Goal: Transaction & Acquisition: Purchase product/service

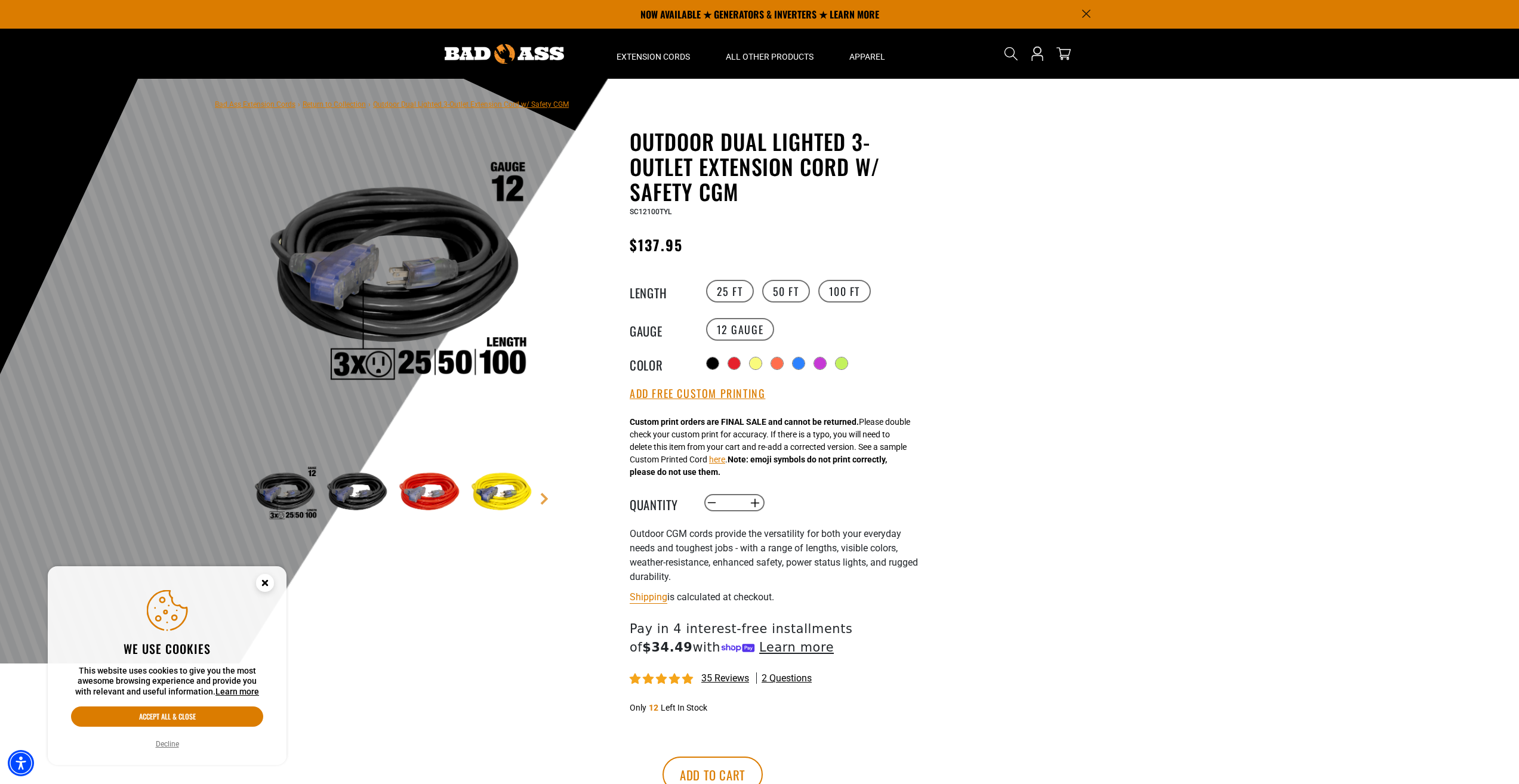
click at [506, 488] on img at bounding box center [501, 494] width 69 height 69
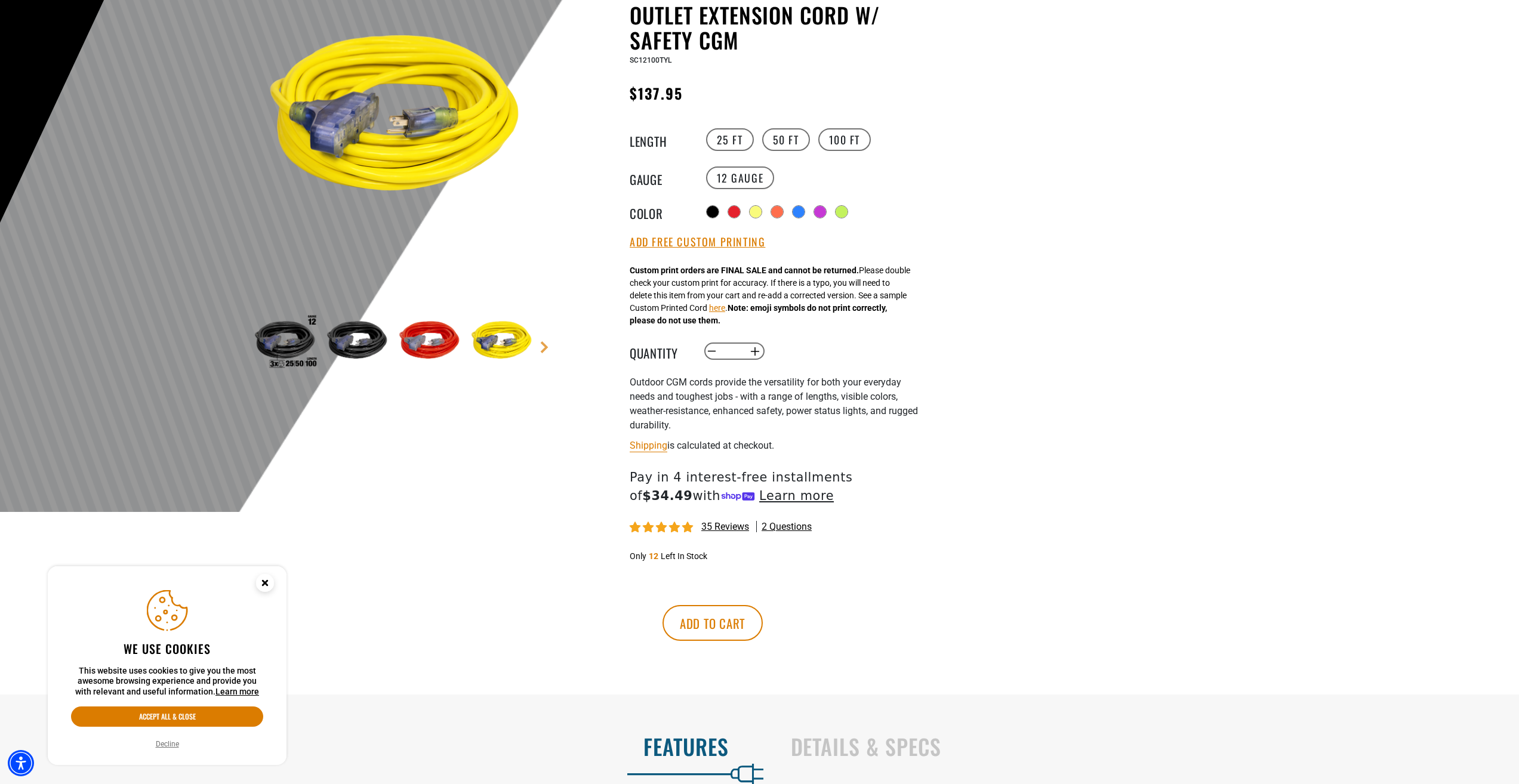
scroll to position [179, 0]
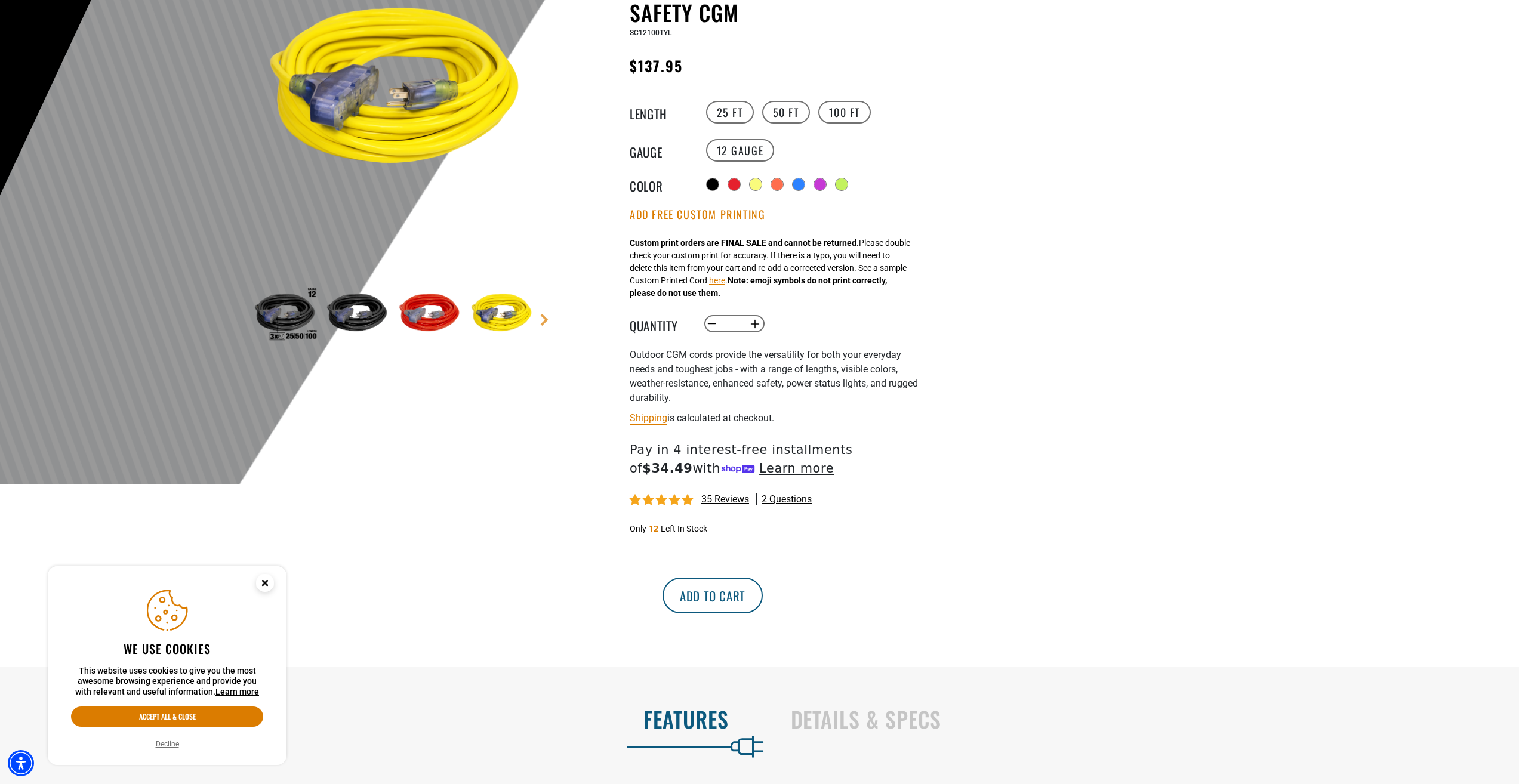
click at [763, 590] on button "Add to cart" at bounding box center [712, 595] width 100 height 36
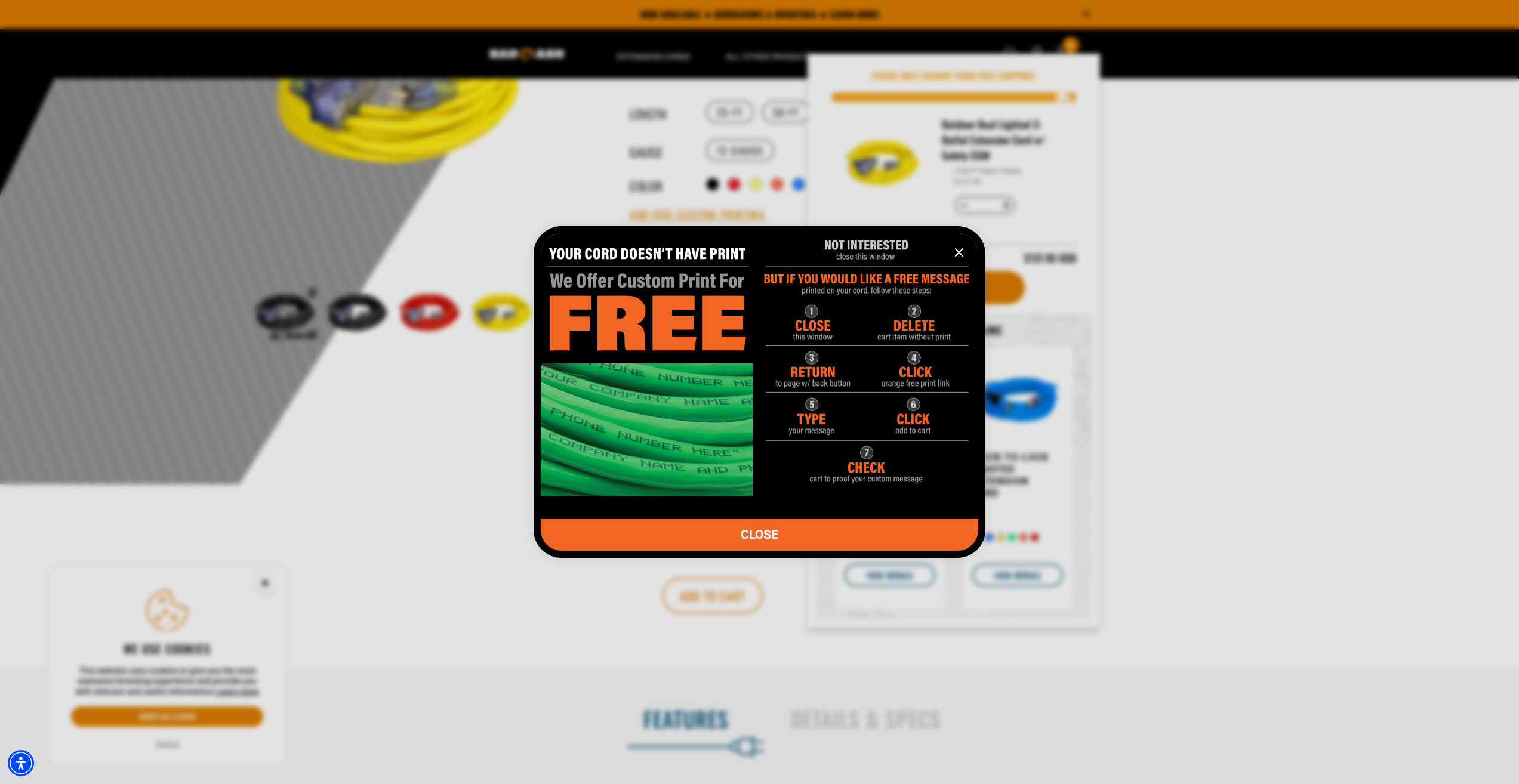
click at [839, 537] on link "CLOSE" at bounding box center [759, 534] width 438 height 31
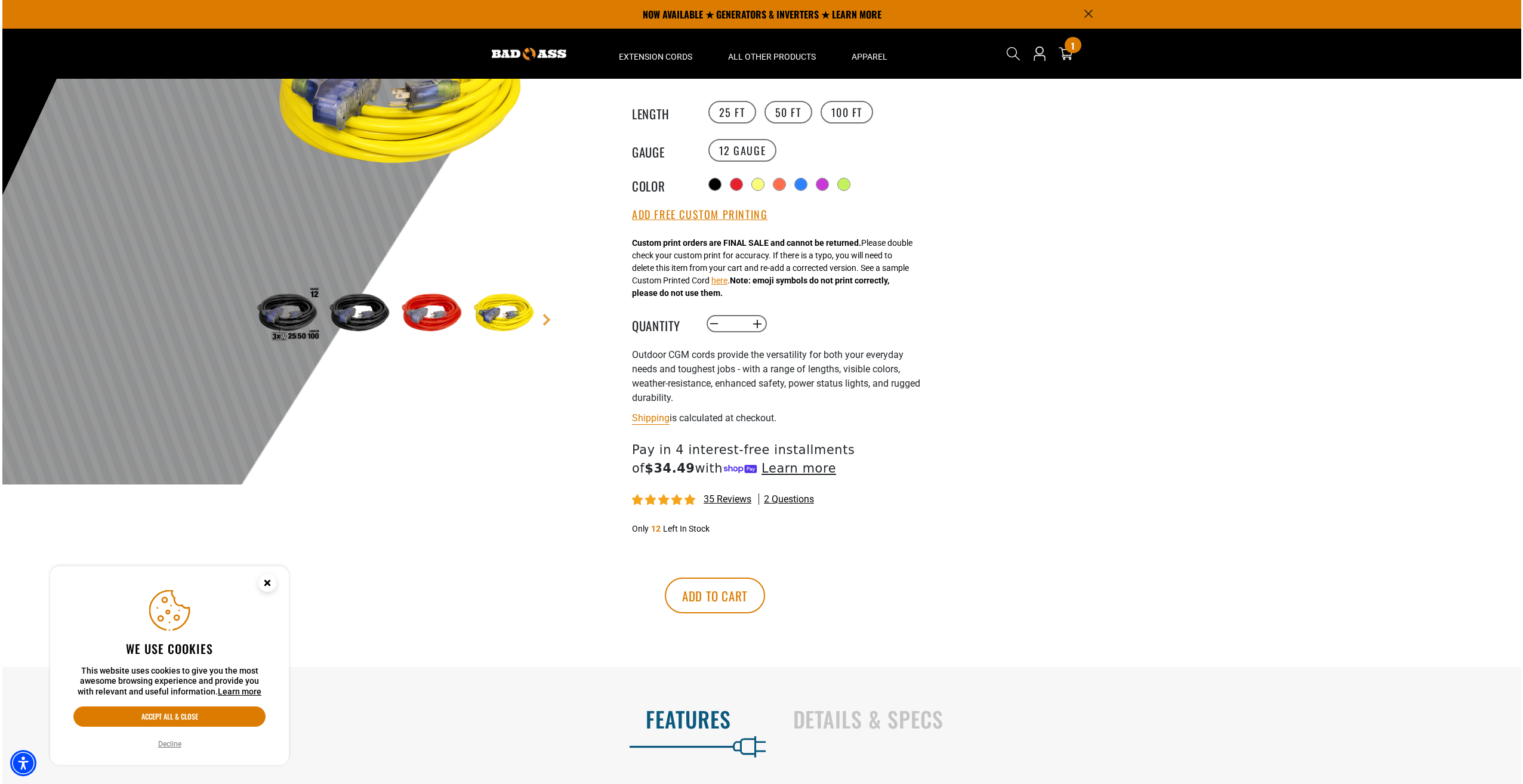
scroll to position [0, 0]
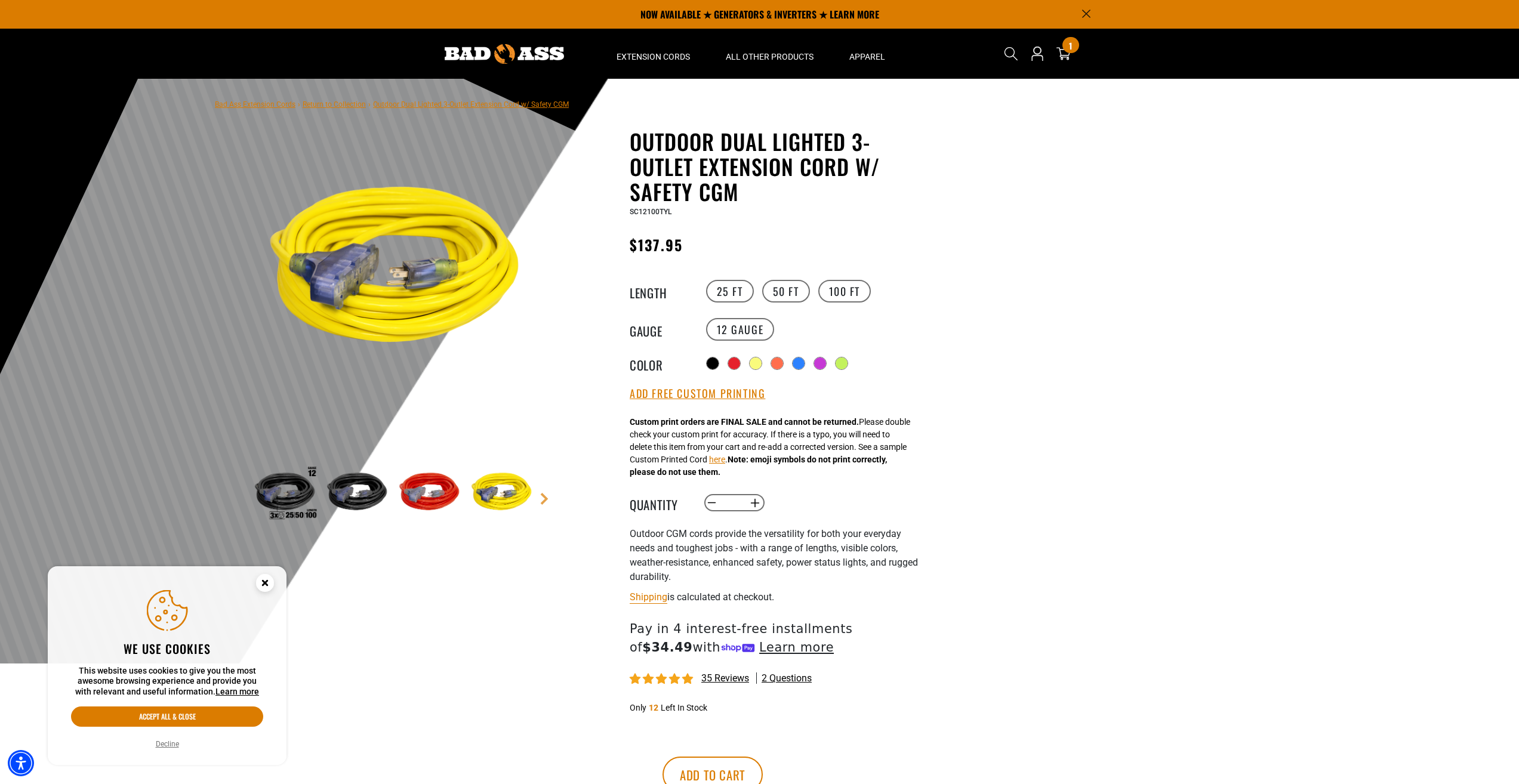
click at [1010, 56] on icon "Search" at bounding box center [1010, 53] width 15 height 15
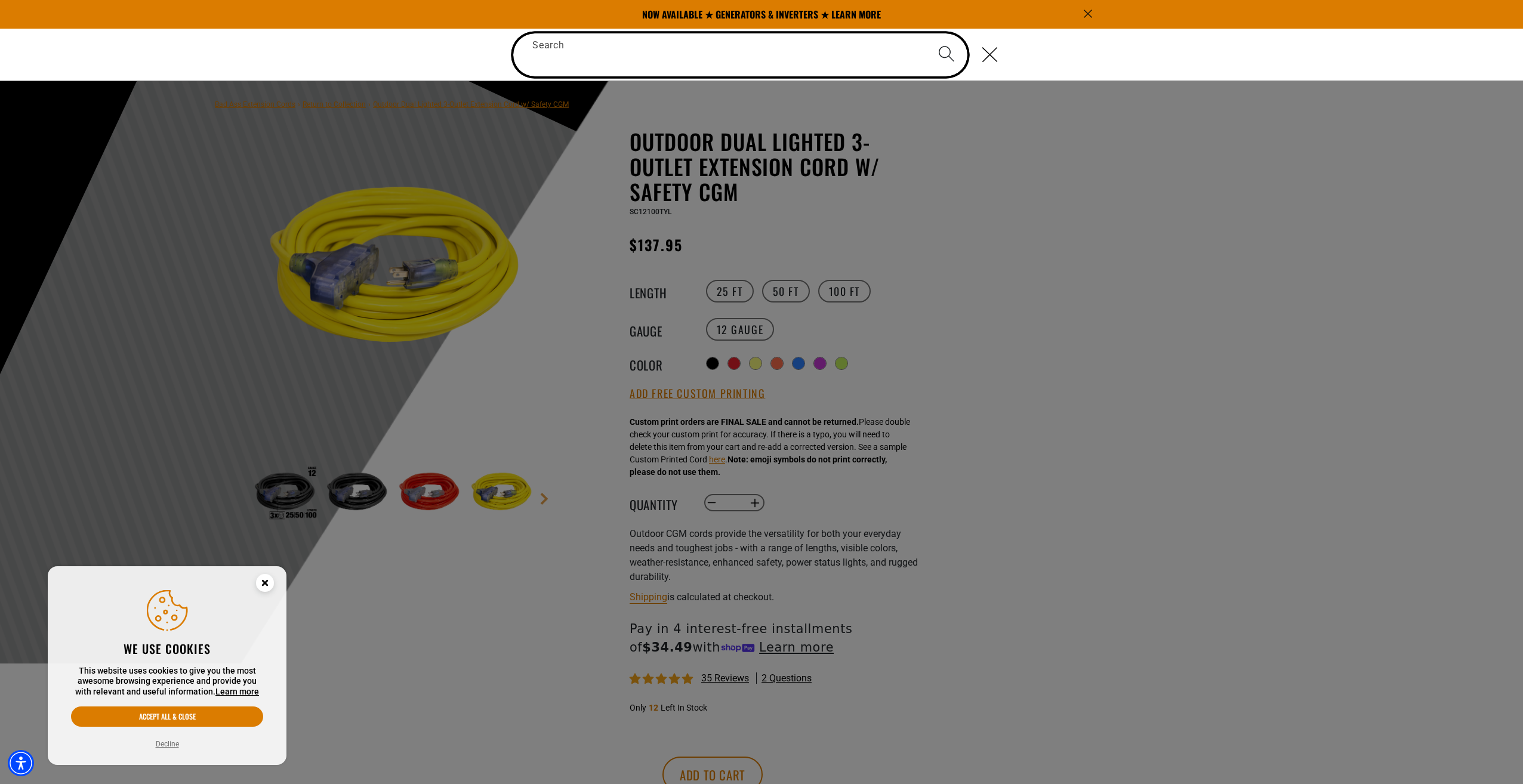
paste input "**********"
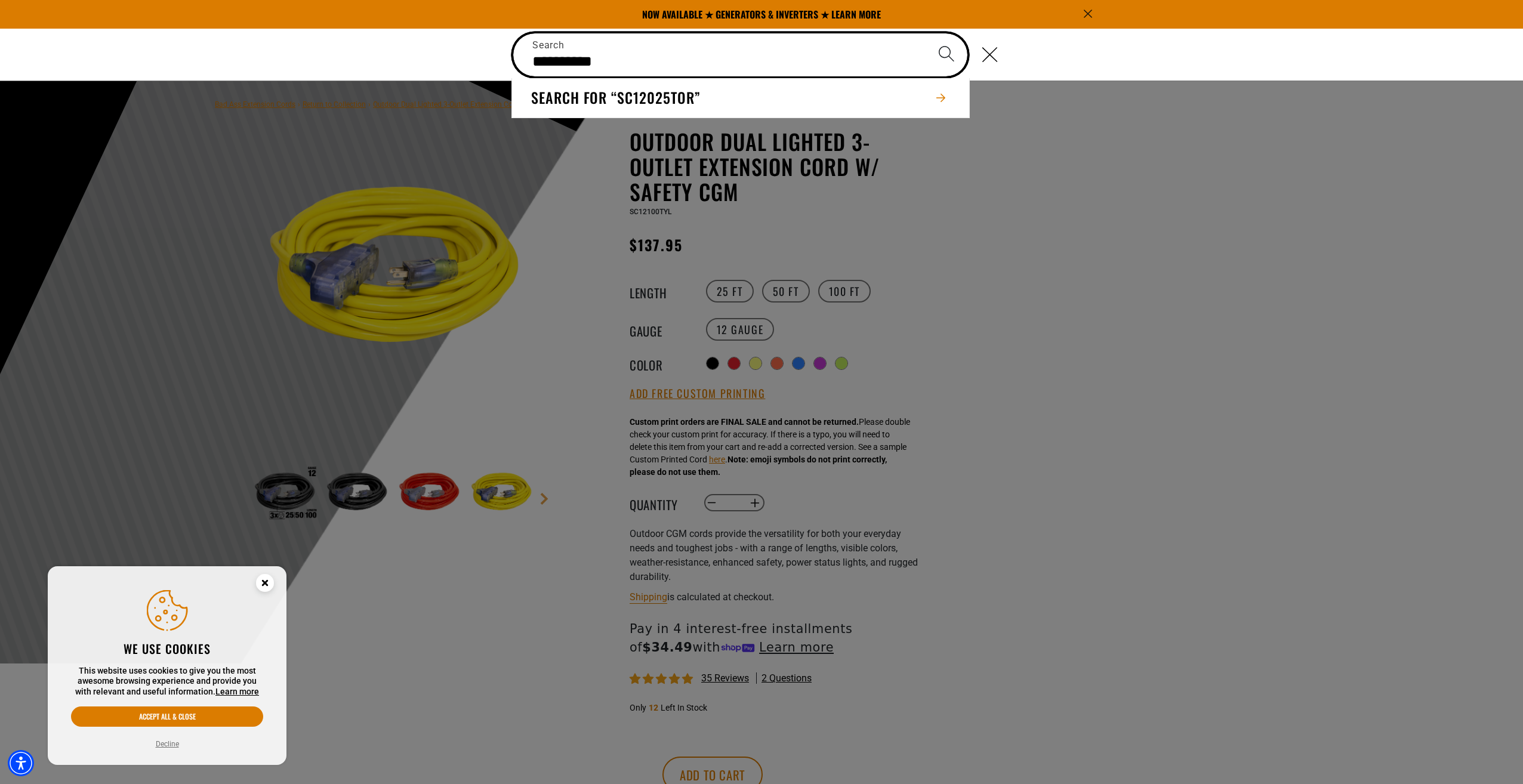
type input "**********"
click at [926, 34] on button "Search" at bounding box center [946, 54] width 42 height 42
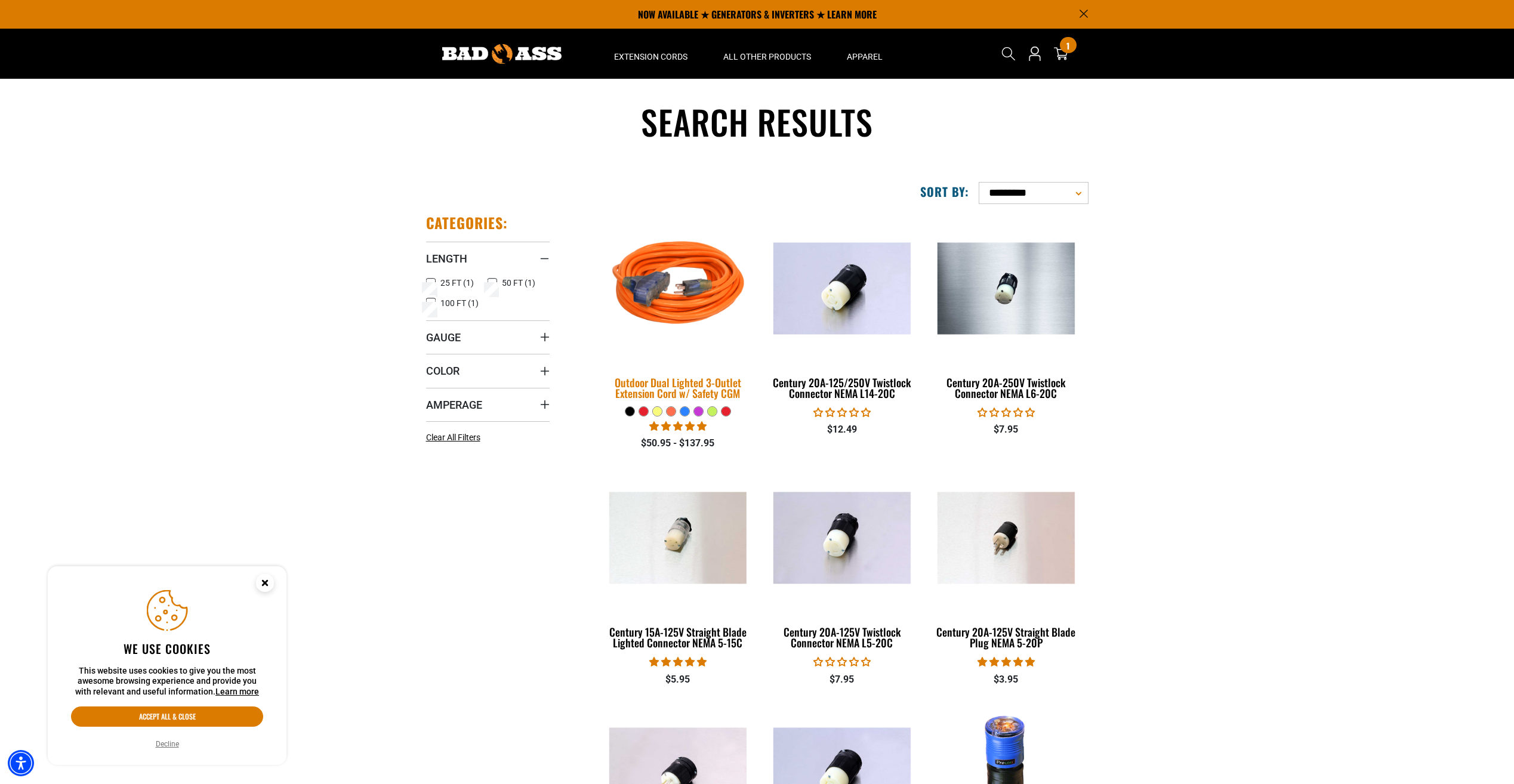
click at [677, 394] on div "Outdoor Dual Lighted 3-Outlet Extension Cord w/ Safety CGM" at bounding box center [677, 388] width 146 height 21
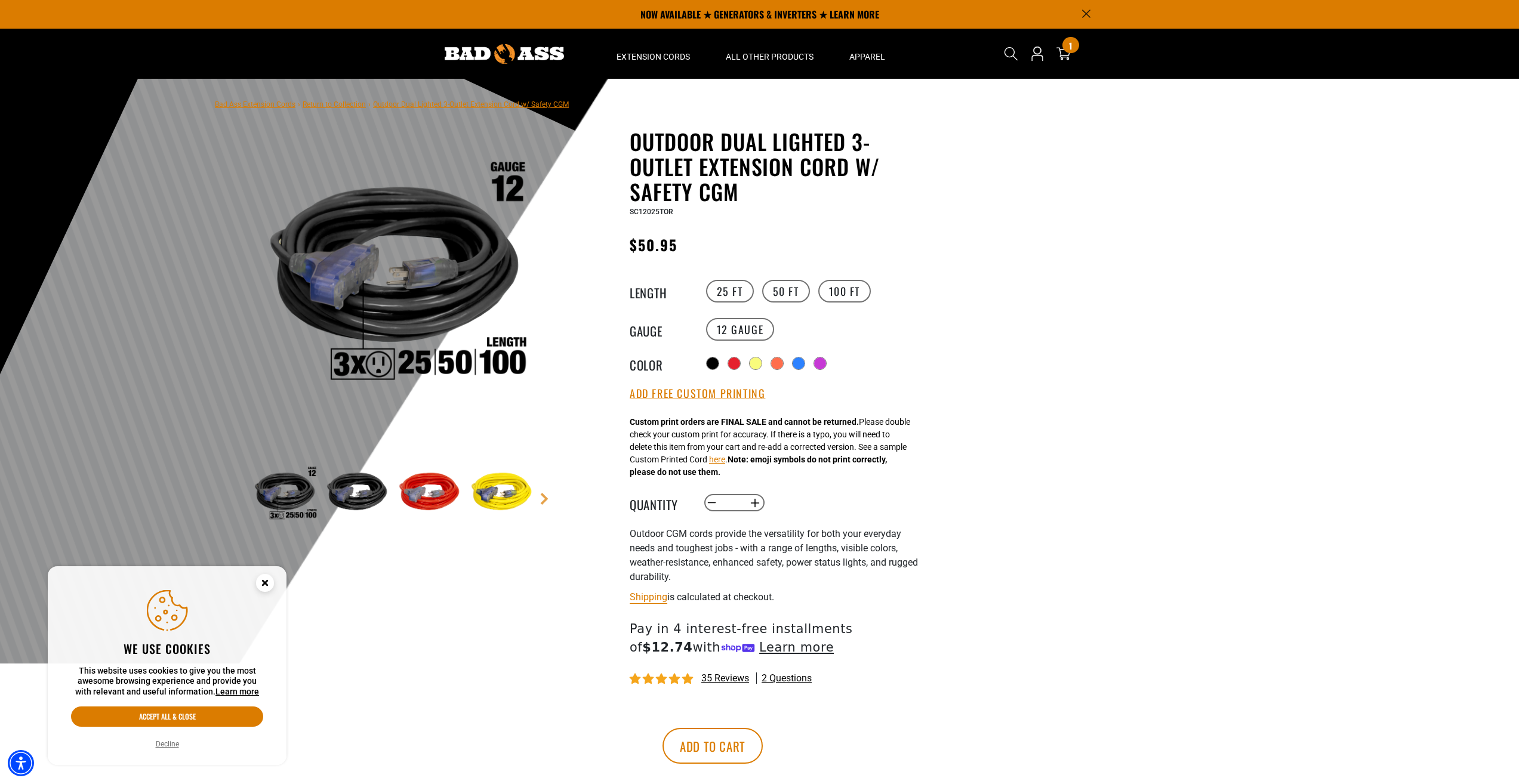
click at [732, 370] on div "Radio button Radio button Radio button Radio button Radio button Radio button R…" at bounding box center [813, 363] width 220 height 19
click at [733, 366] on div at bounding box center [735, 365] width 12 height 12
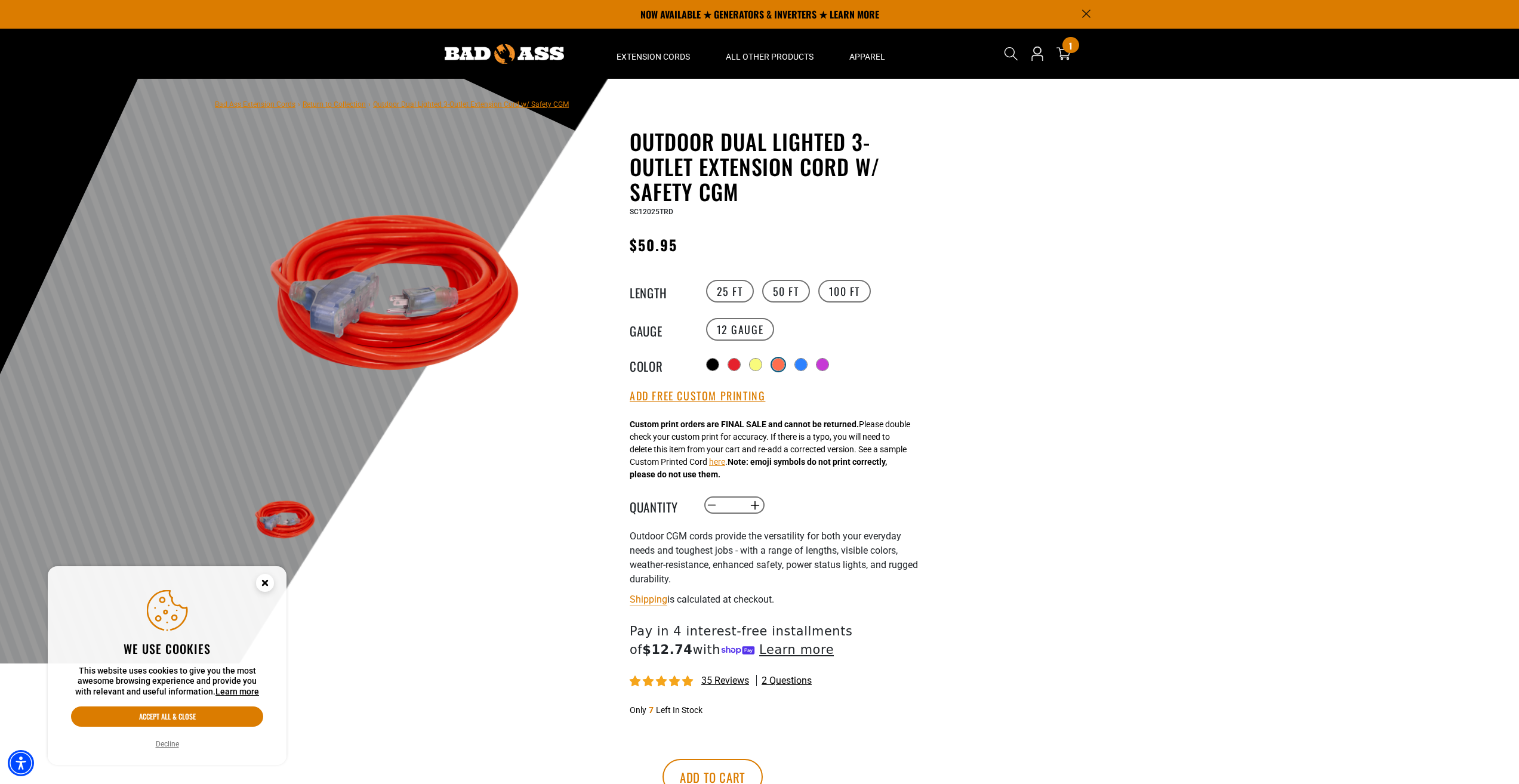
click at [777, 365] on div at bounding box center [778, 365] width 12 height 12
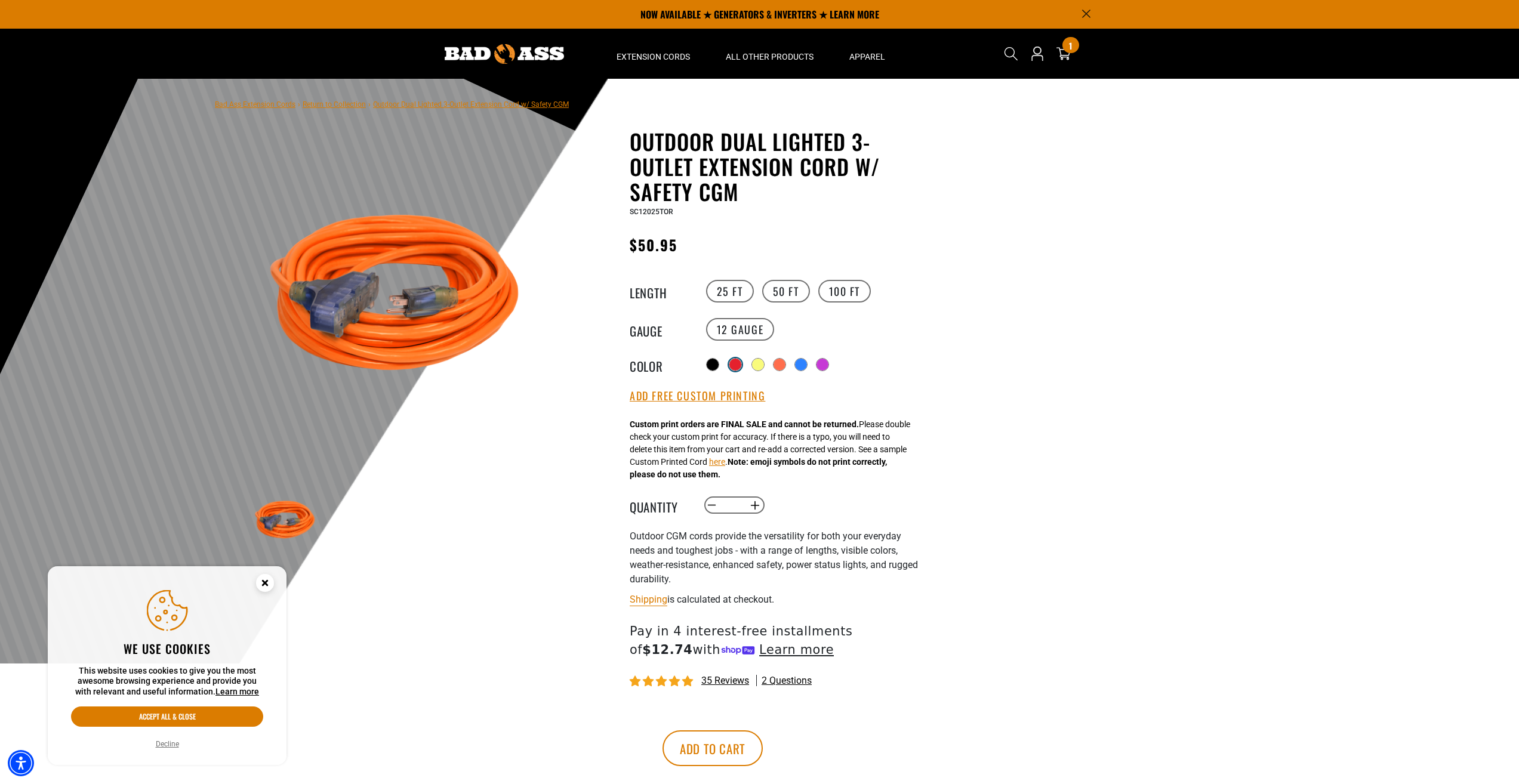
click at [732, 367] on div at bounding box center [735, 365] width 12 height 12
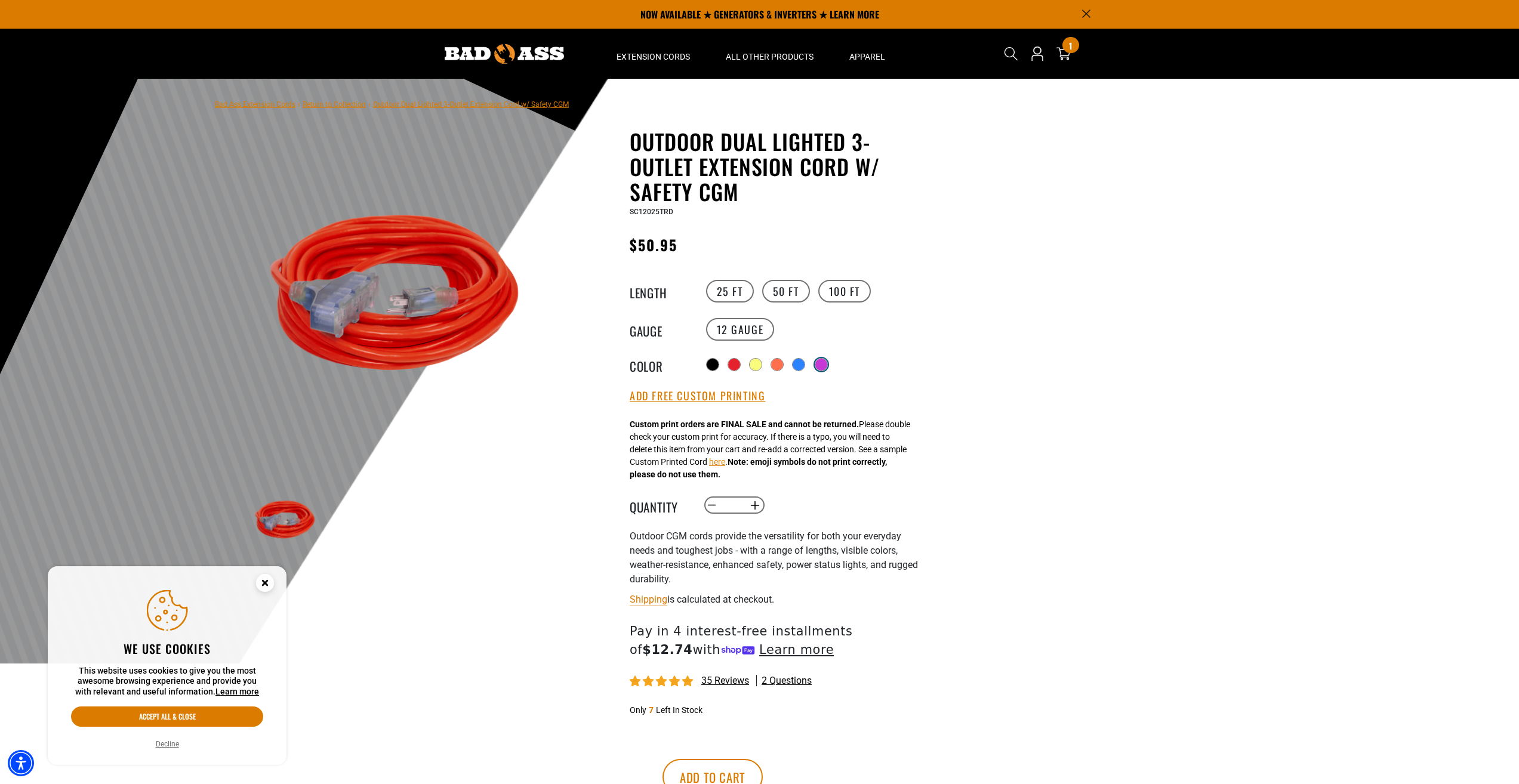
click at [827, 362] on div at bounding box center [821, 365] width 12 height 12
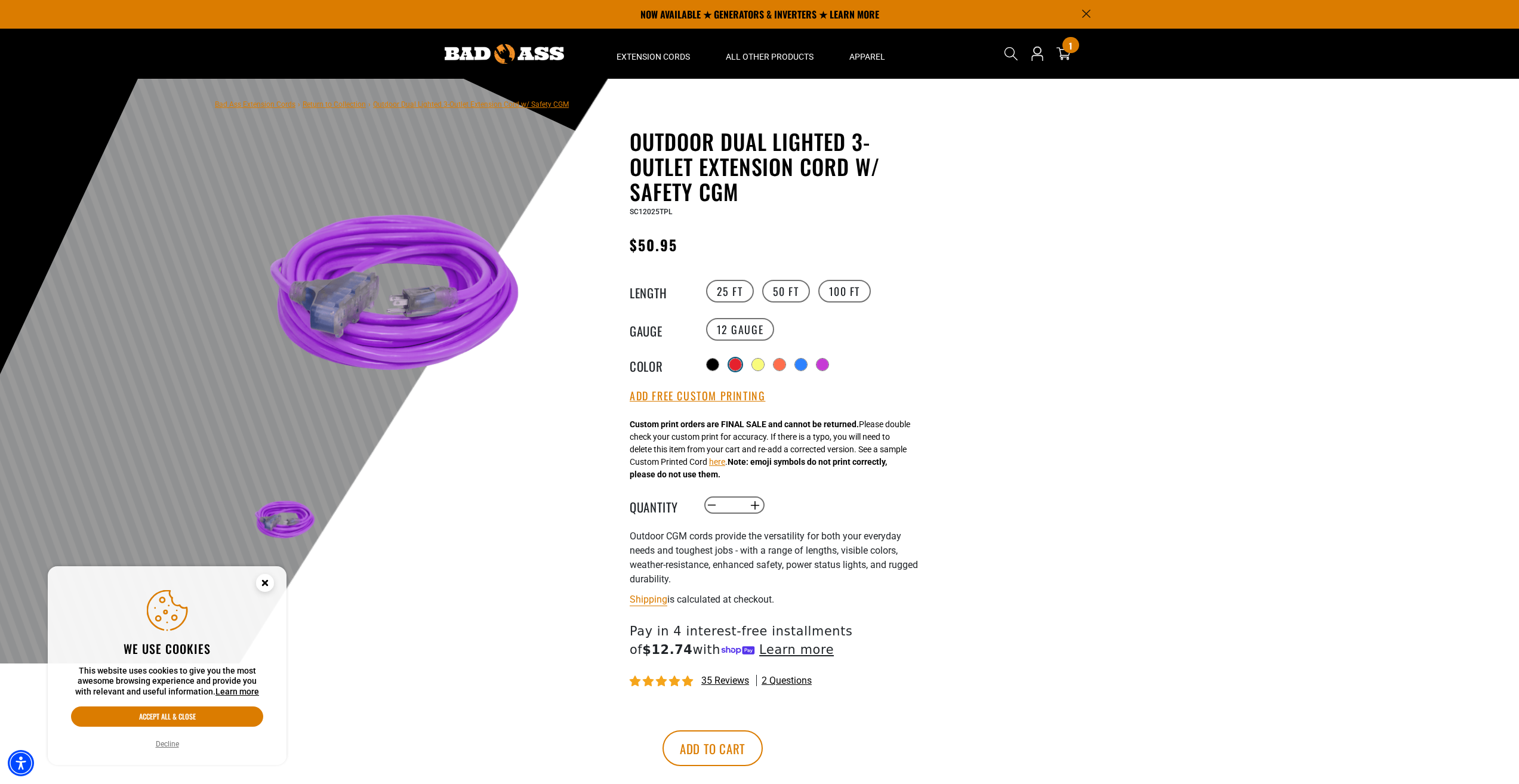
click at [733, 363] on div at bounding box center [735, 365] width 12 height 12
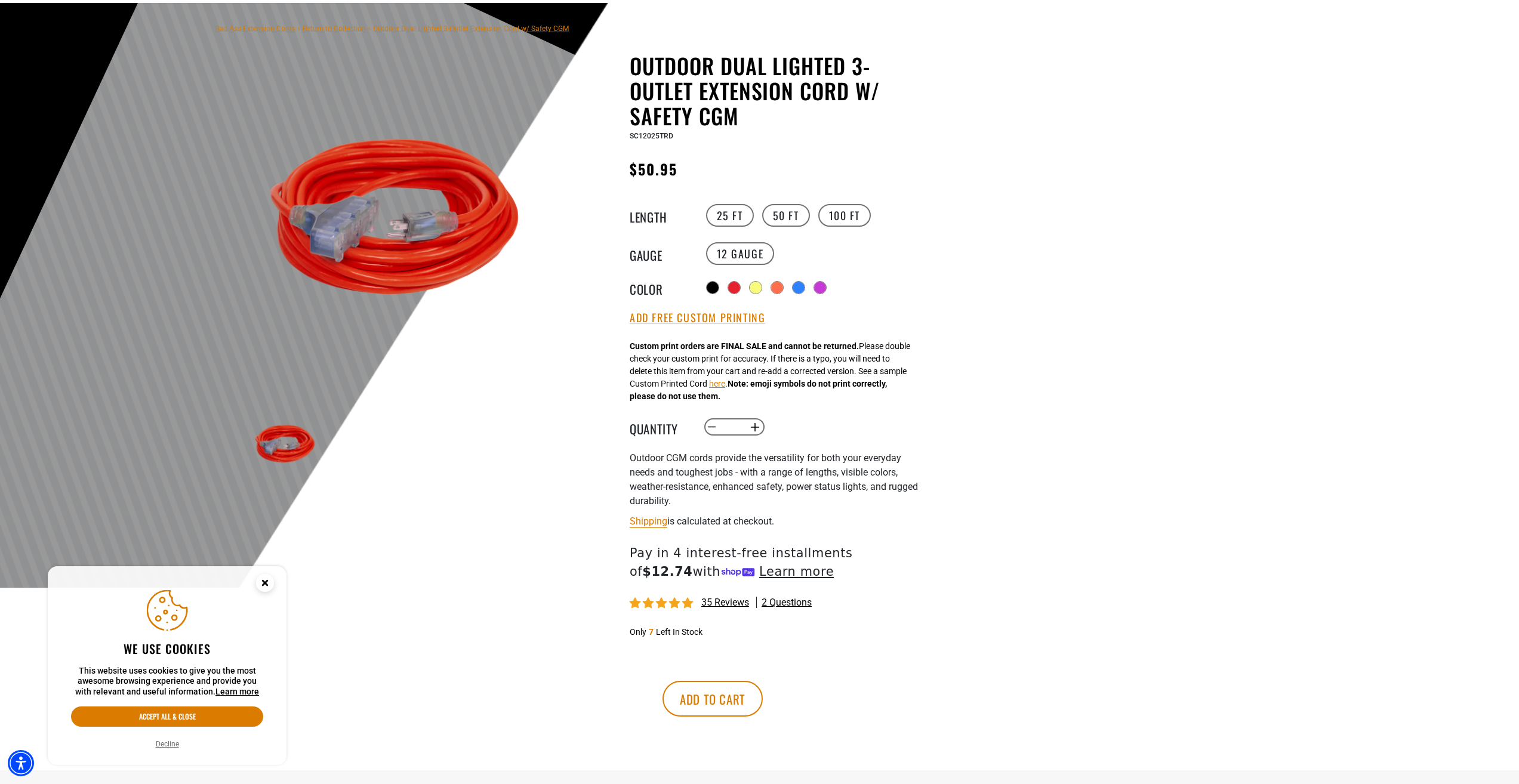
scroll to position [119, 0]
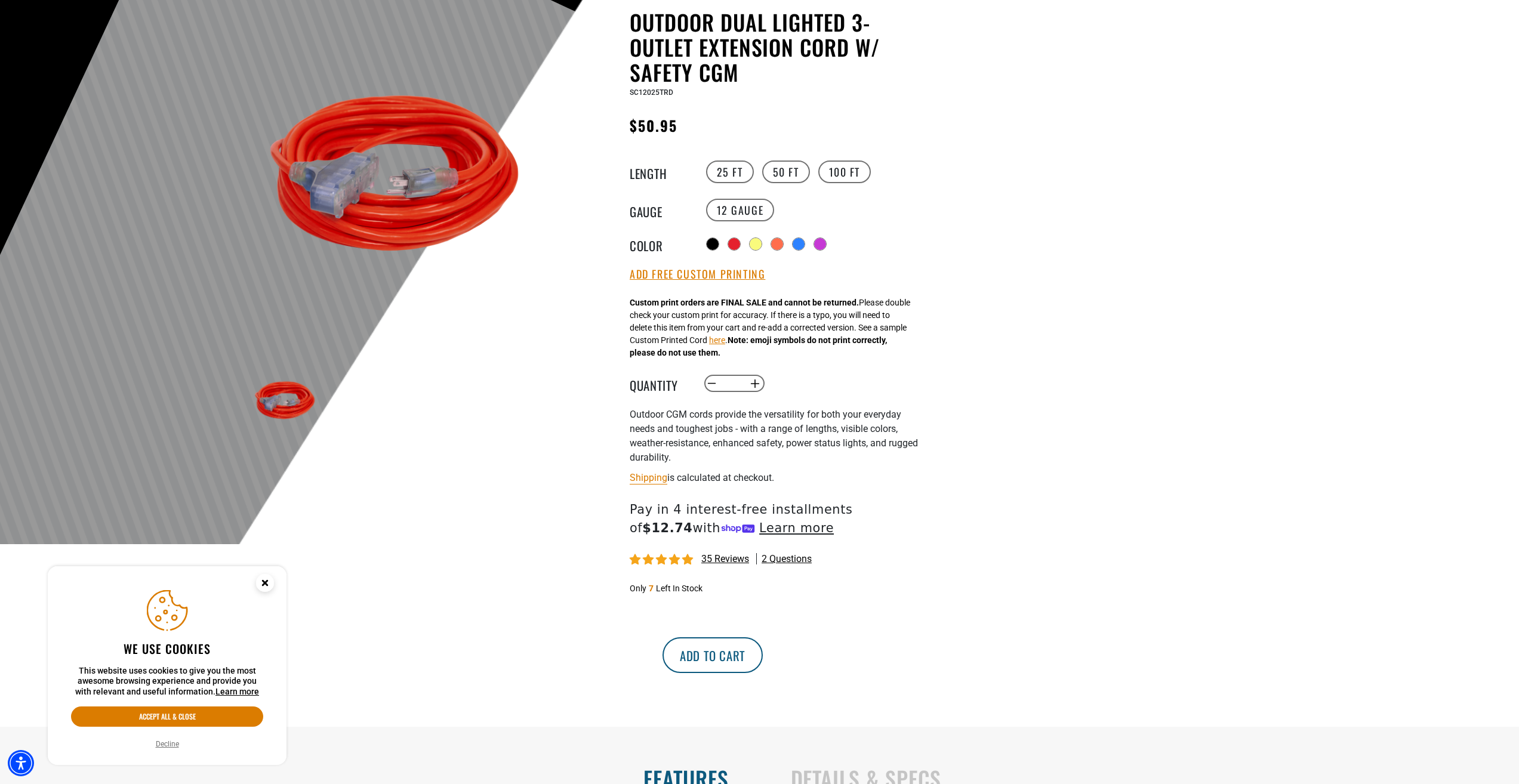
click at [763, 663] on button "Add to cart" at bounding box center [712, 655] width 100 height 36
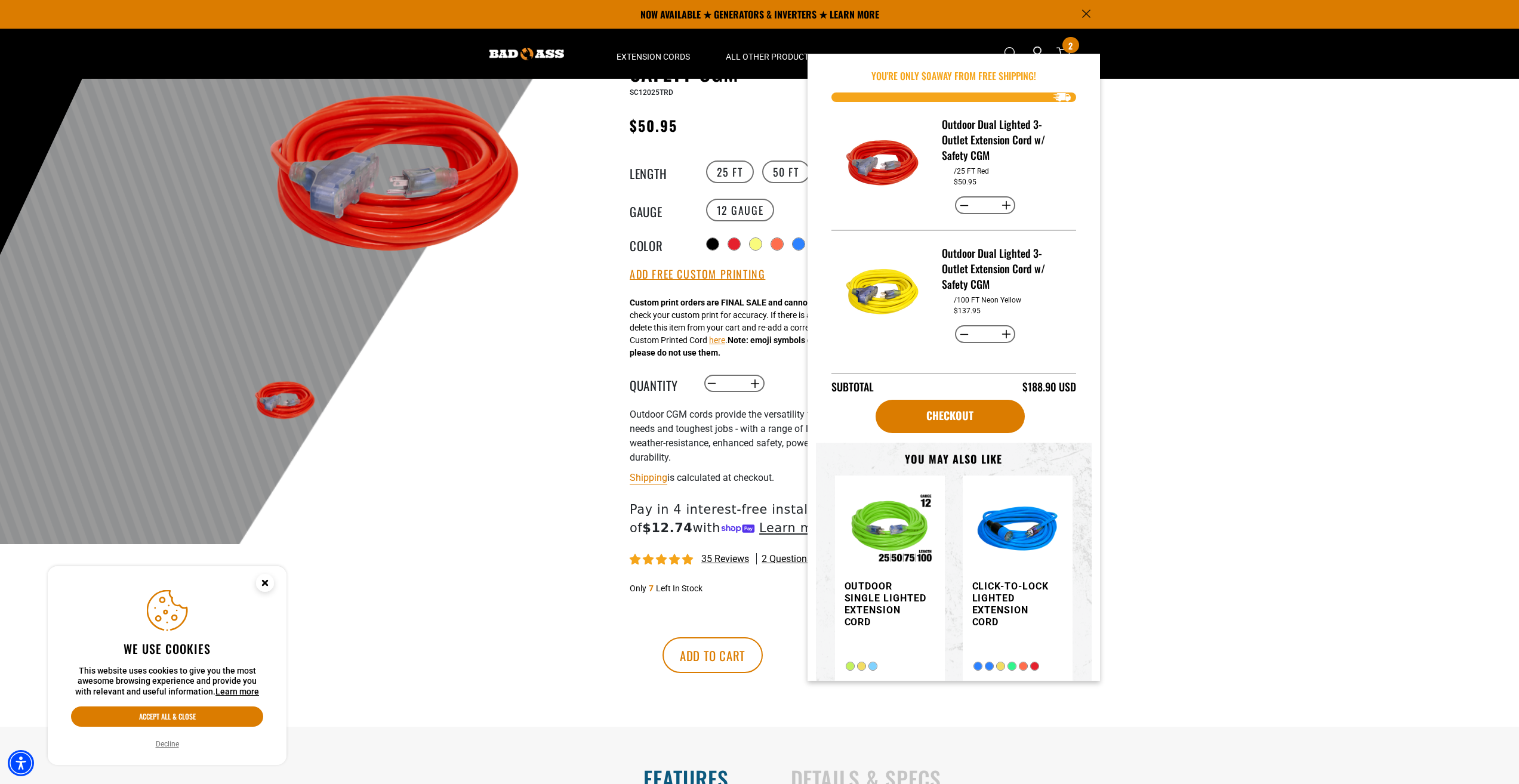
click at [1294, 277] on div at bounding box center [759, 252] width 1519 height 585
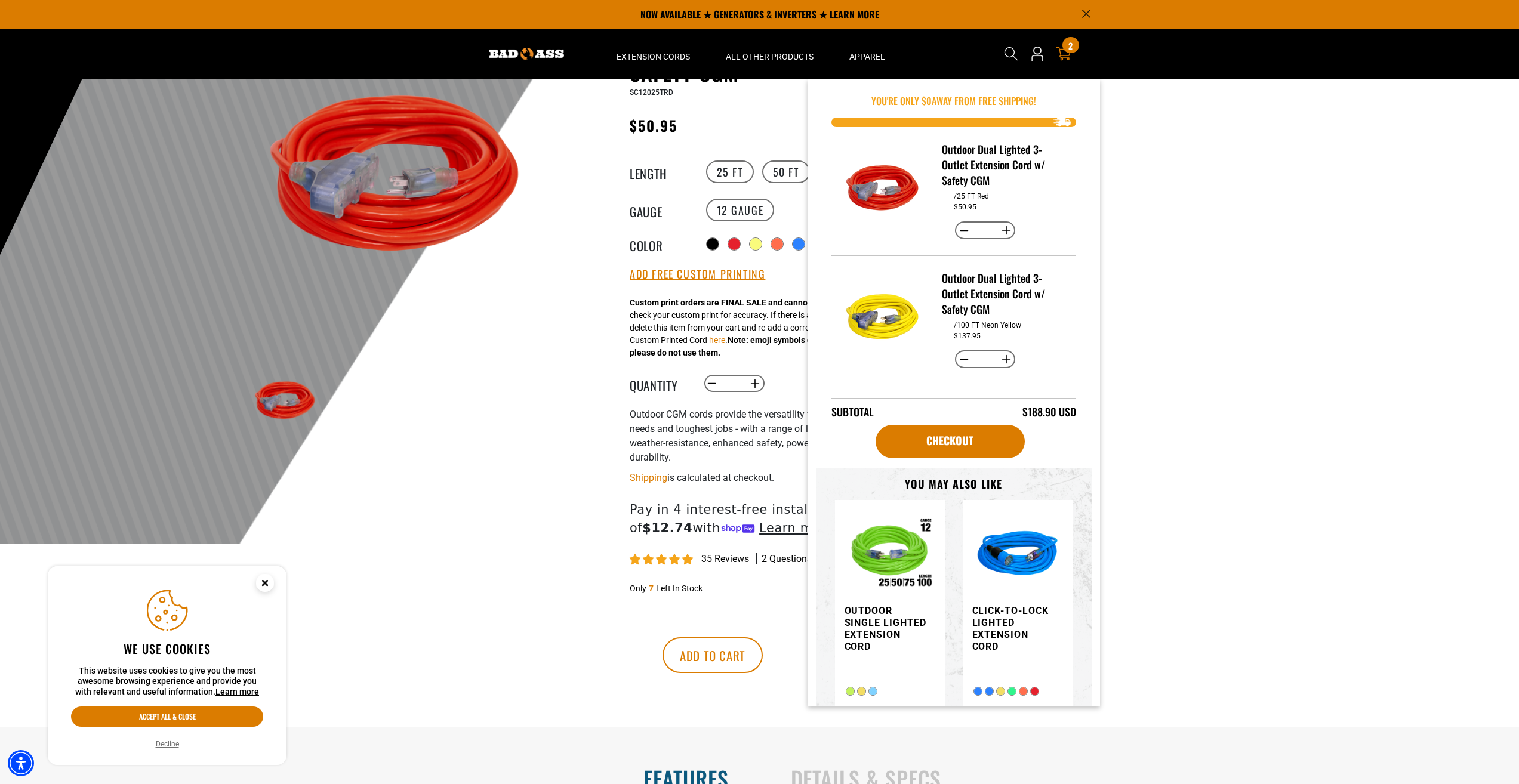
click at [1075, 50] on div "2 2 items" at bounding box center [1070, 44] width 16 height 16
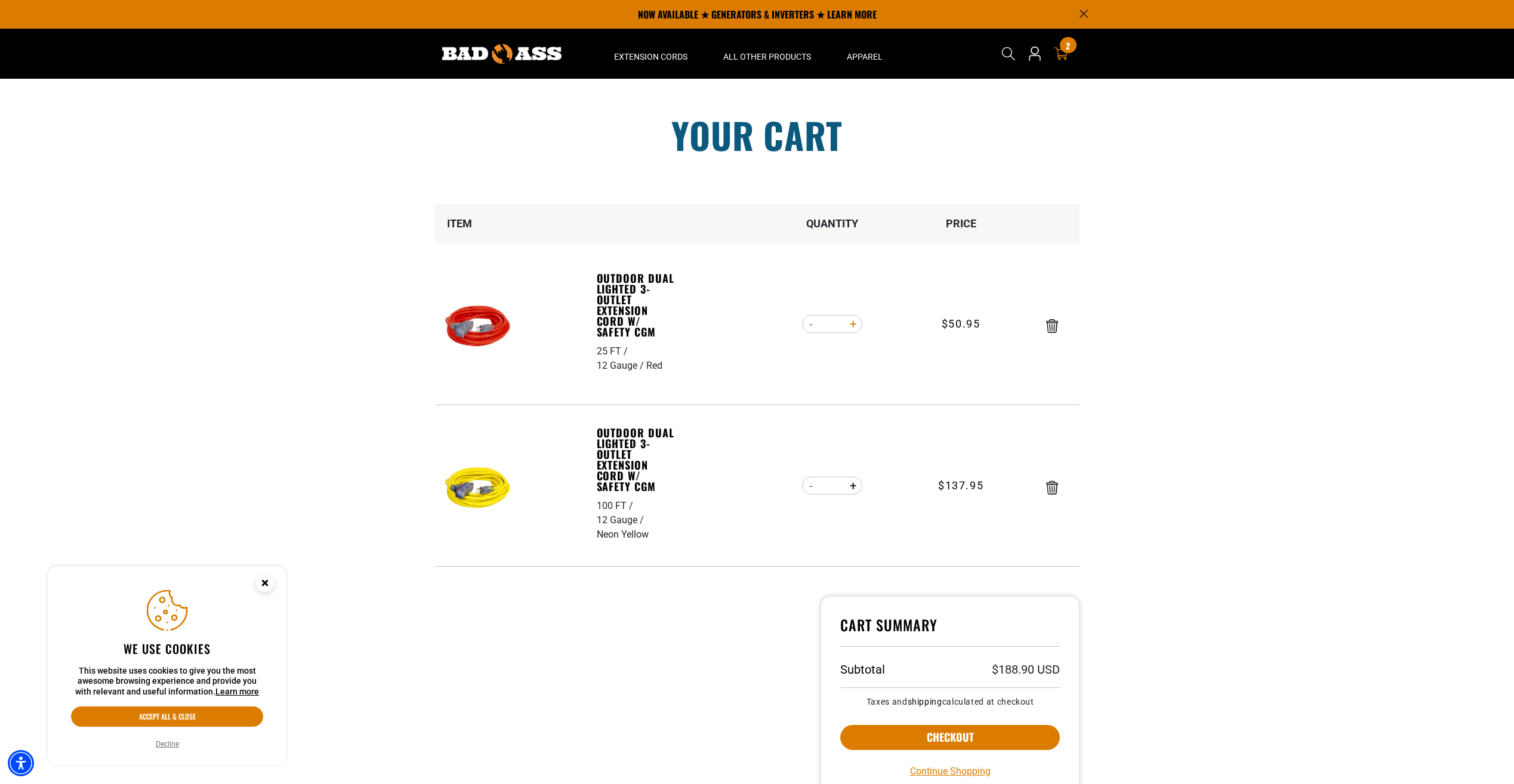
click at [847, 320] on button "Increase quantity for Outdoor Dual Lighted 3-Outlet Extension Cord w/ Safety CGM" at bounding box center [853, 324] width 18 height 21
type input "*"
click at [938, 738] on button "Checkout" at bounding box center [950, 737] width 220 height 25
